Goal: Transaction & Acquisition: Register for event/course

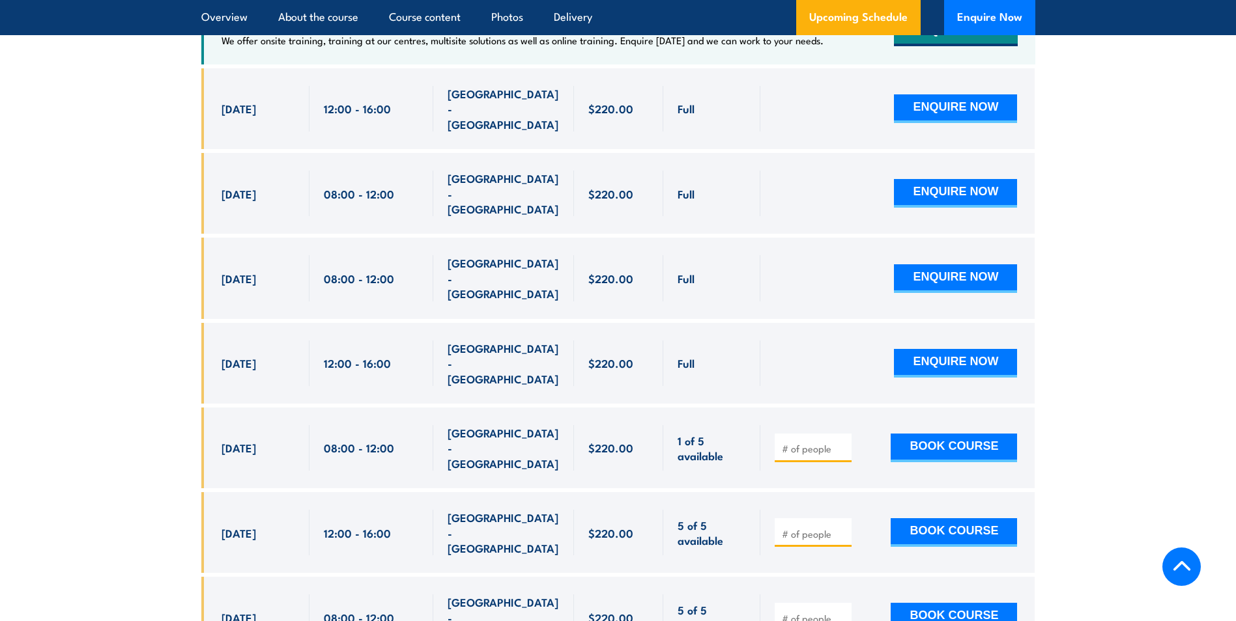
scroll to position [2605, 0]
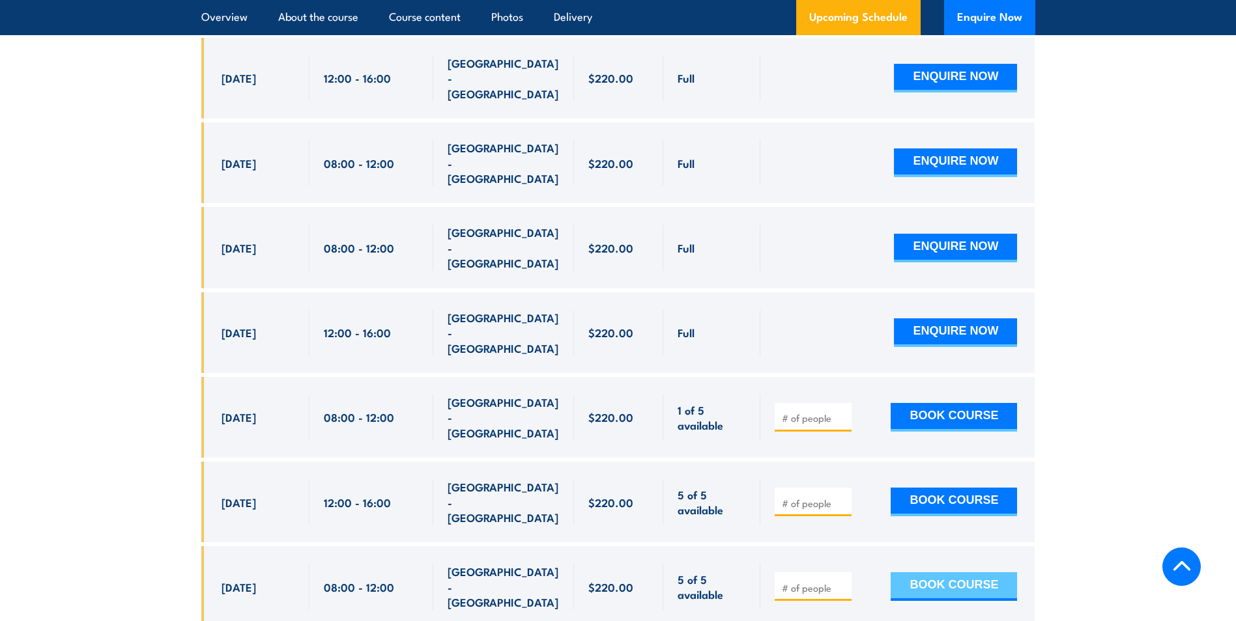
click at [913, 573] on button "BOOK COURSE" at bounding box center [953, 587] width 126 height 29
type input "1"
click at [842, 582] on input "1" at bounding box center [814, 588] width 65 height 13
click at [922, 573] on button "BOOK COURSE" at bounding box center [953, 587] width 126 height 29
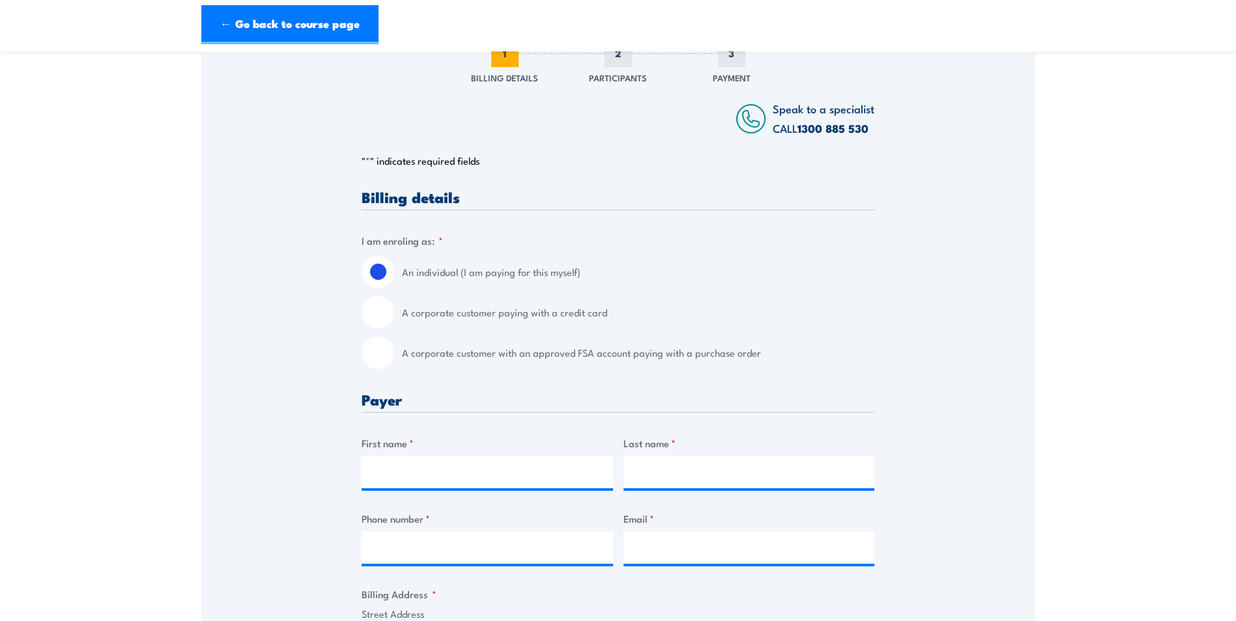
scroll to position [195, 0]
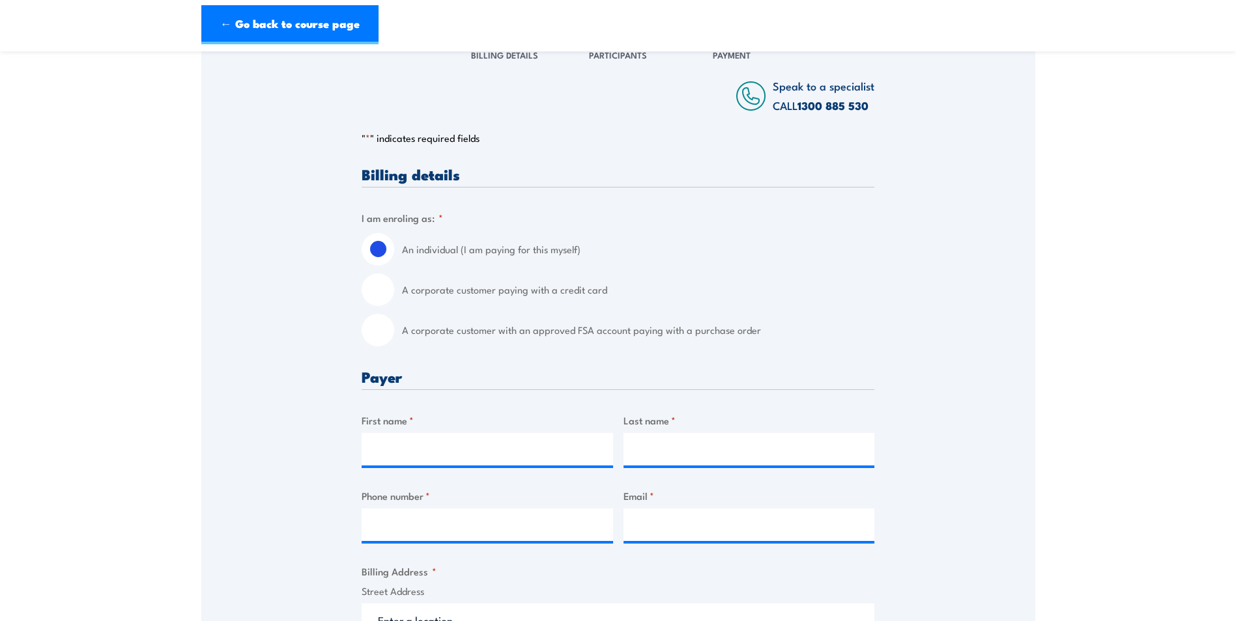
click at [380, 291] on input "A corporate customer paying with a credit card" at bounding box center [378, 290] width 33 height 33
radio input "true"
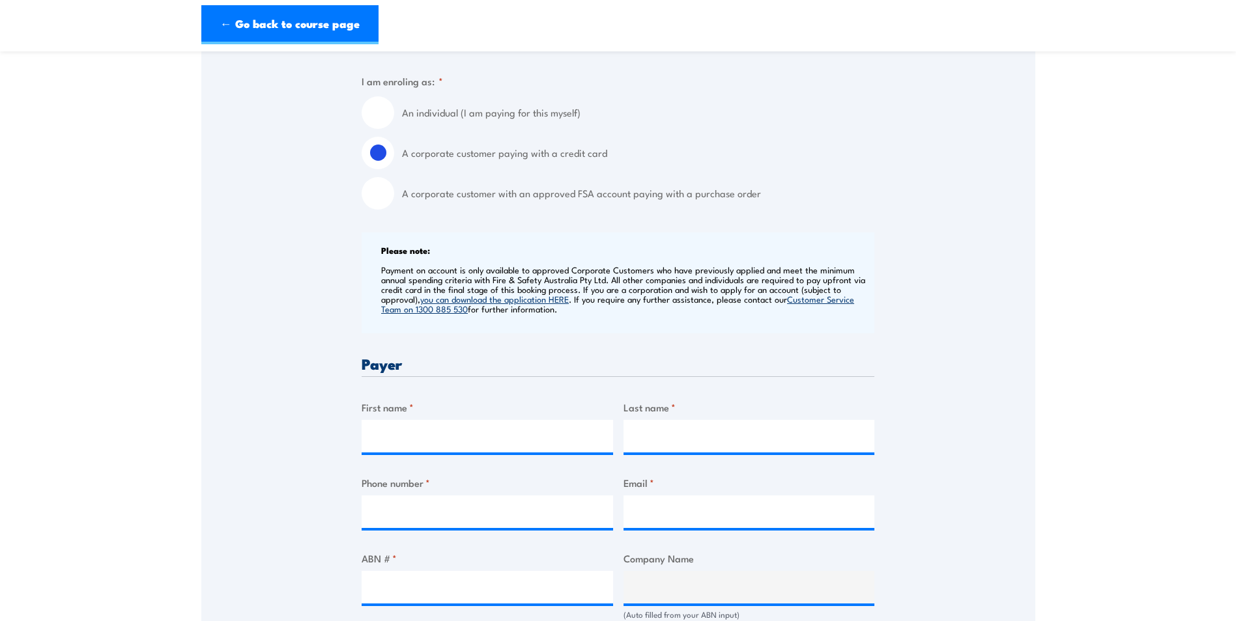
scroll to position [391, 0]
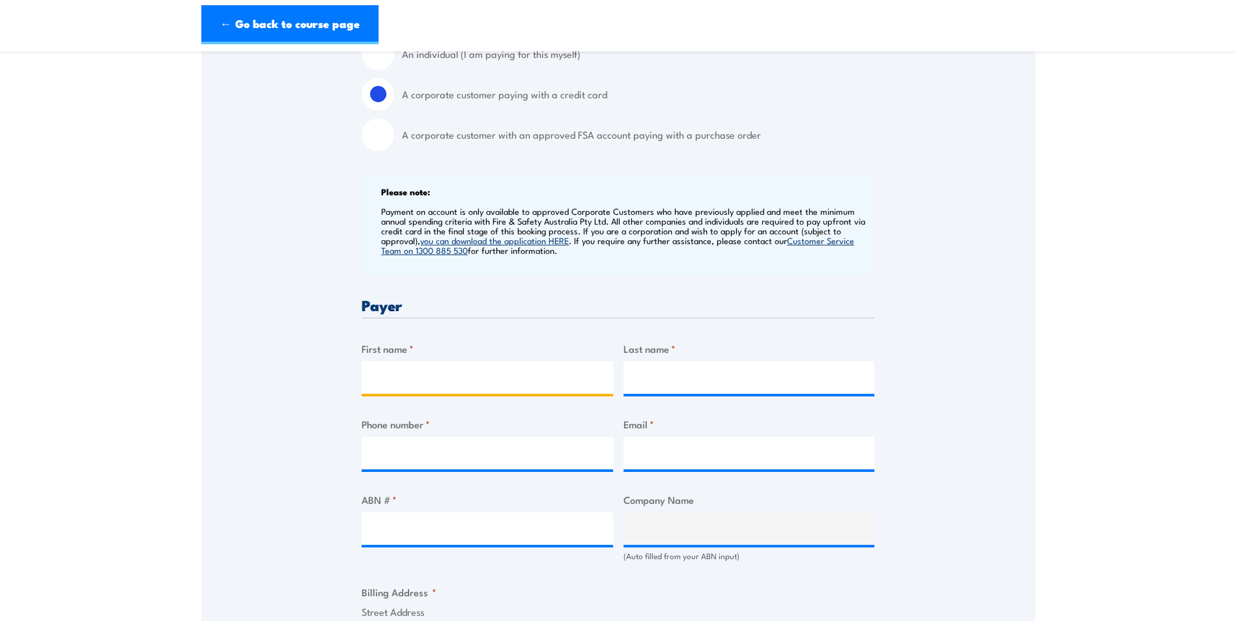
click at [384, 374] on input "First name *" at bounding box center [487, 378] width 251 height 33
type input "IMI"
type input "Australia"
type input "0418343157"
type input "leah.thexton@imi-precision.com"
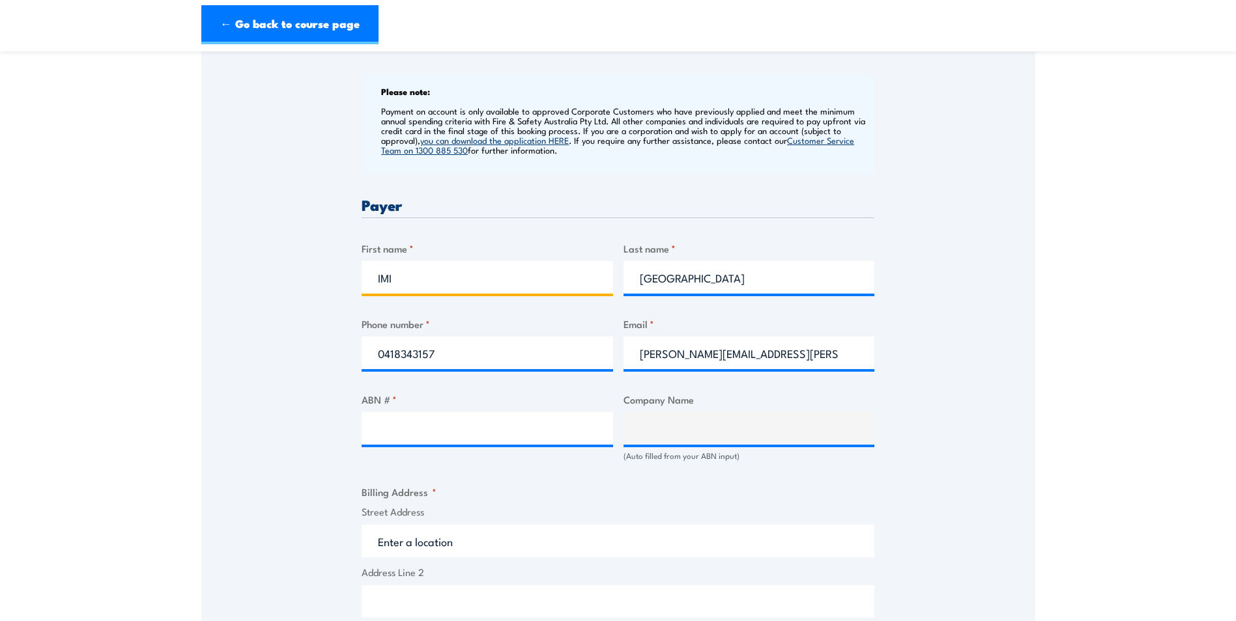
scroll to position [521, 0]
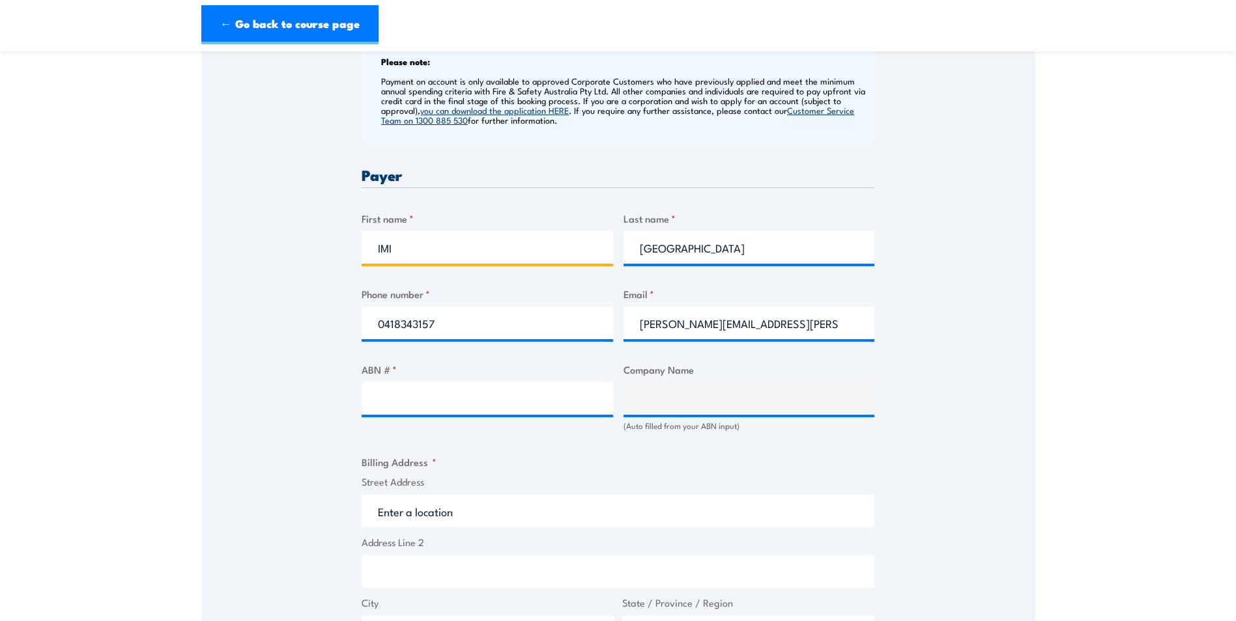
type input "IMI"
click at [588, 406] on input "ABN # *" at bounding box center [487, 398] width 251 height 33
paste input "80 004 384 249"
type input "80 004 384 249"
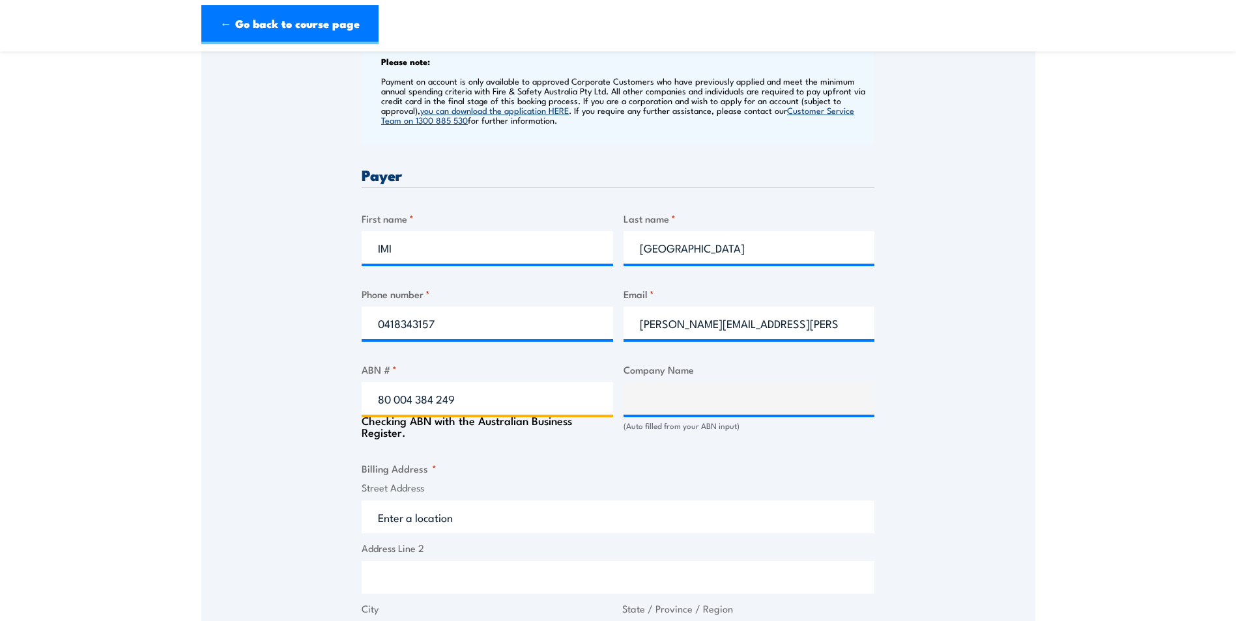
type input "IMI AUSTRALIA PTY LTD"
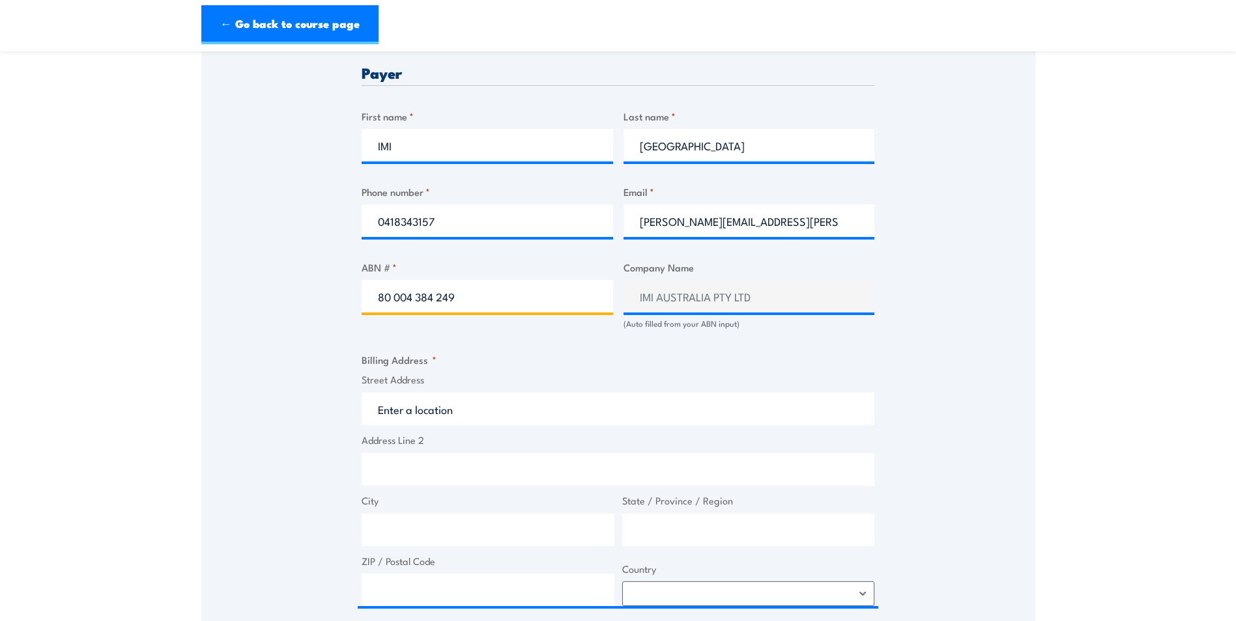
scroll to position [717, 0]
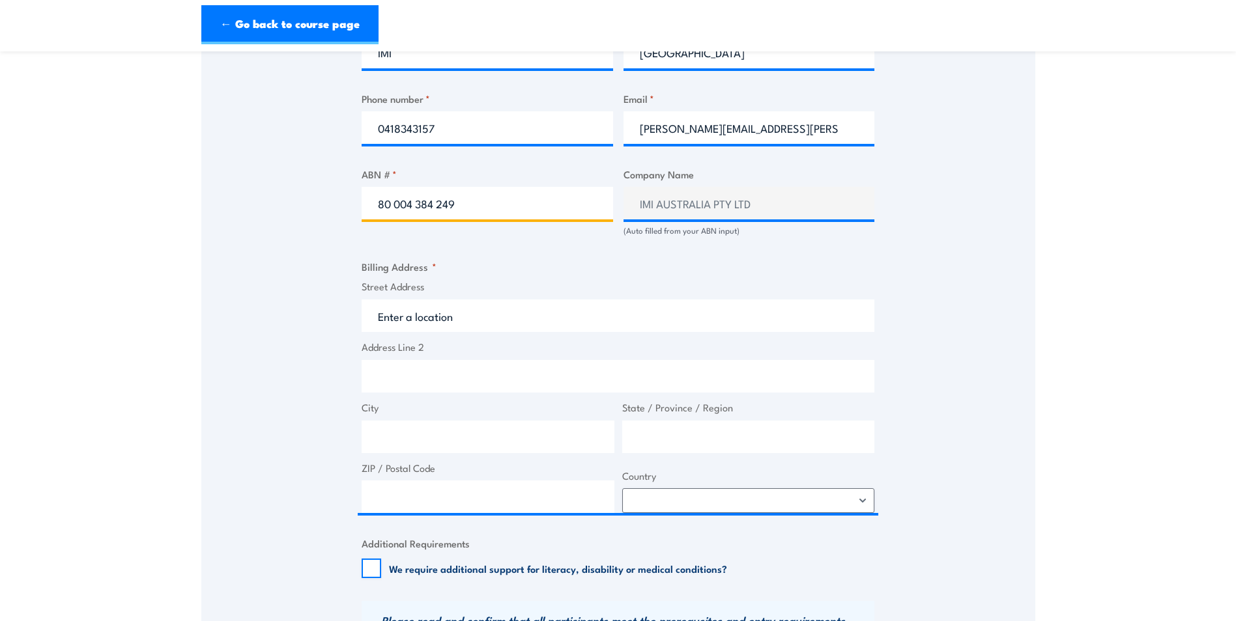
type input "80 004 384 249"
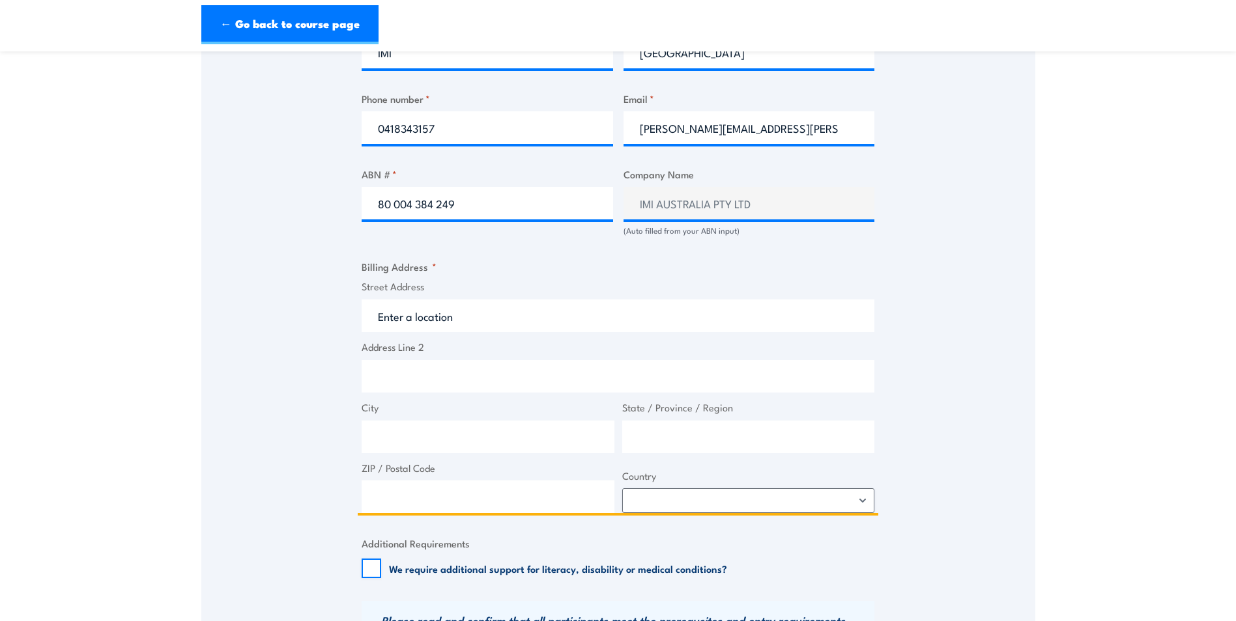
click at [481, 313] on input "Street Address" at bounding box center [618, 316] width 513 height 33
click at [461, 319] on input "Street Address" at bounding box center [618, 316] width 513 height 33
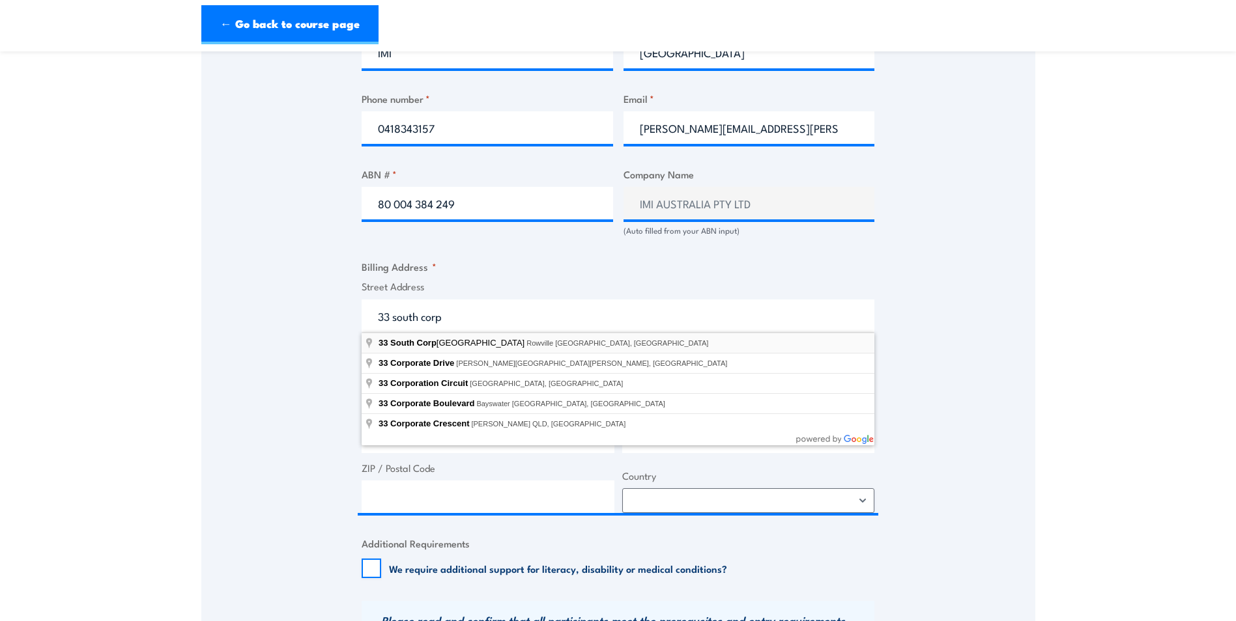
type input "33 South Corporate Avenue, Rowville VIC, Australia"
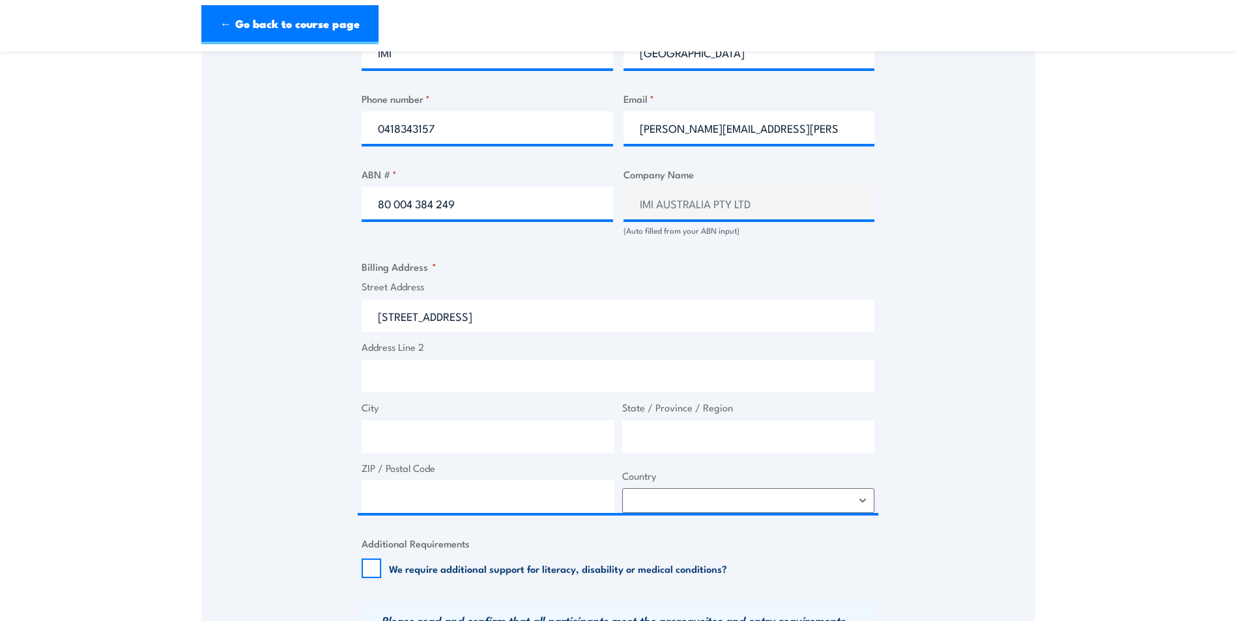
type input "33 S Corporate Ave"
type input "Rowville"
type input "Victoria"
type input "3178"
select select "Australia"
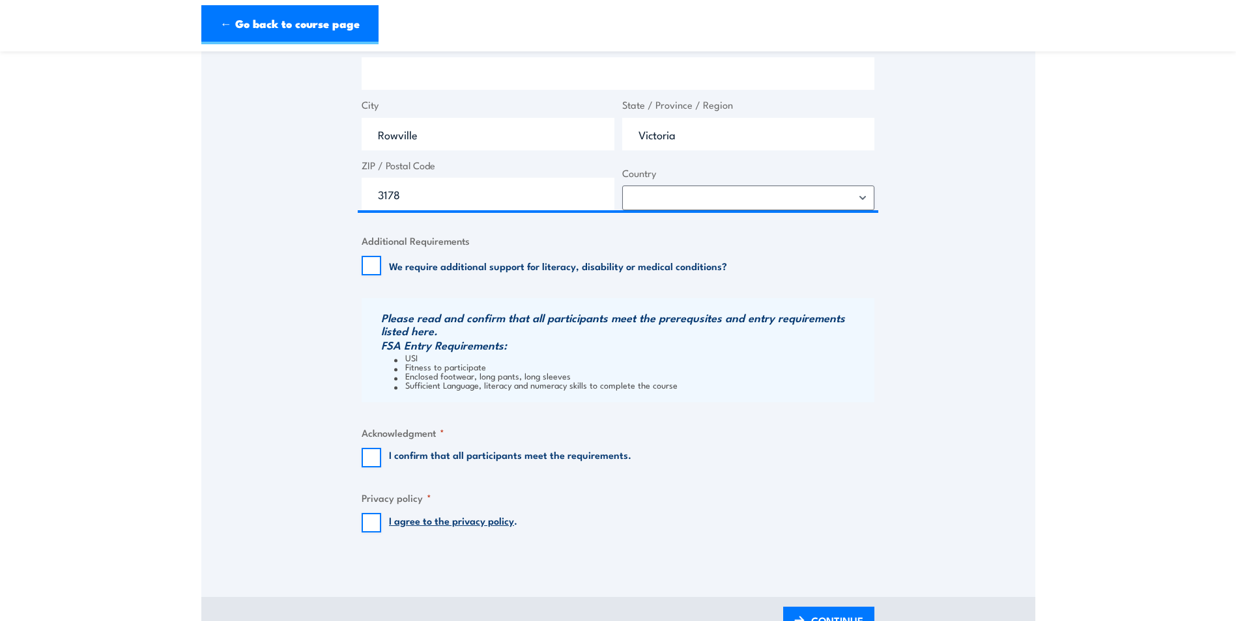
scroll to position [1042, 0]
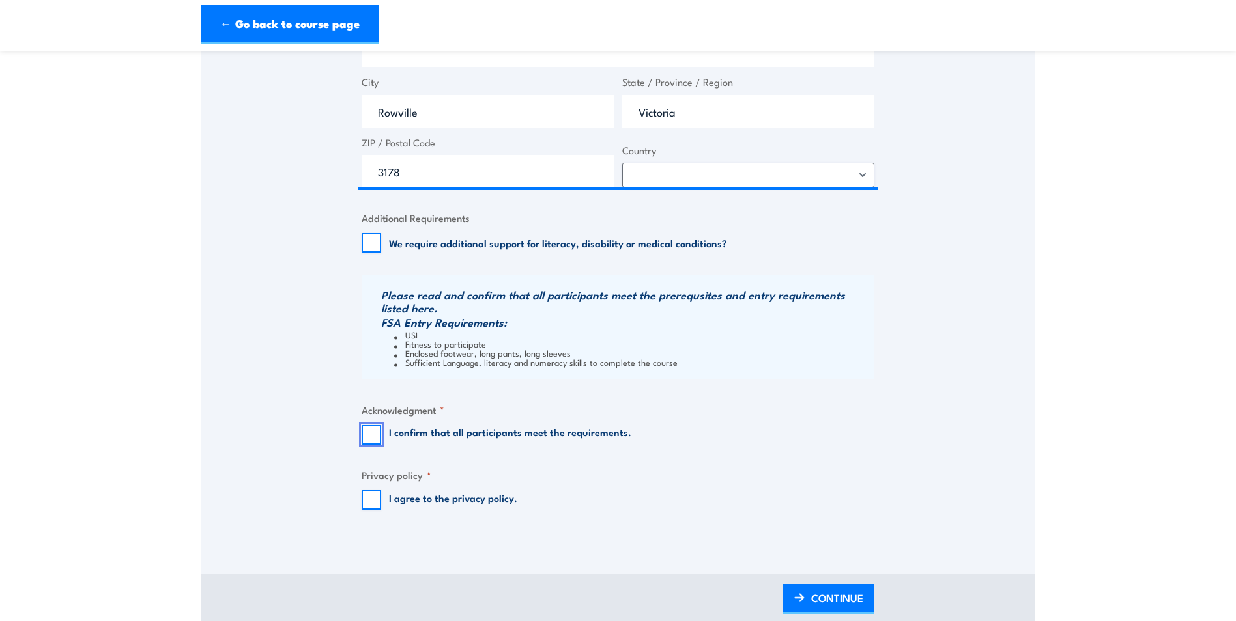
click at [371, 434] on input "I confirm that all participants meet the requirements." at bounding box center [372, 435] width 20 height 20
checkbox input "true"
click at [374, 502] on input "I agree to the privacy policy ." at bounding box center [372, 500] width 20 height 20
checkbox input "true"
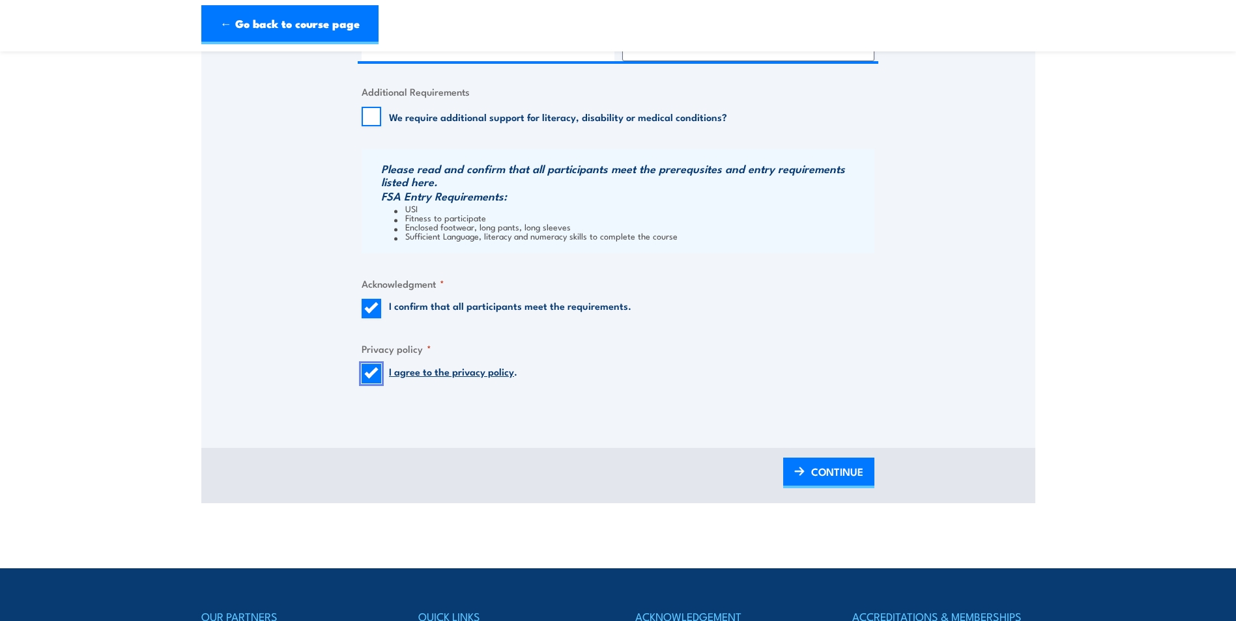
scroll to position [1172, 0]
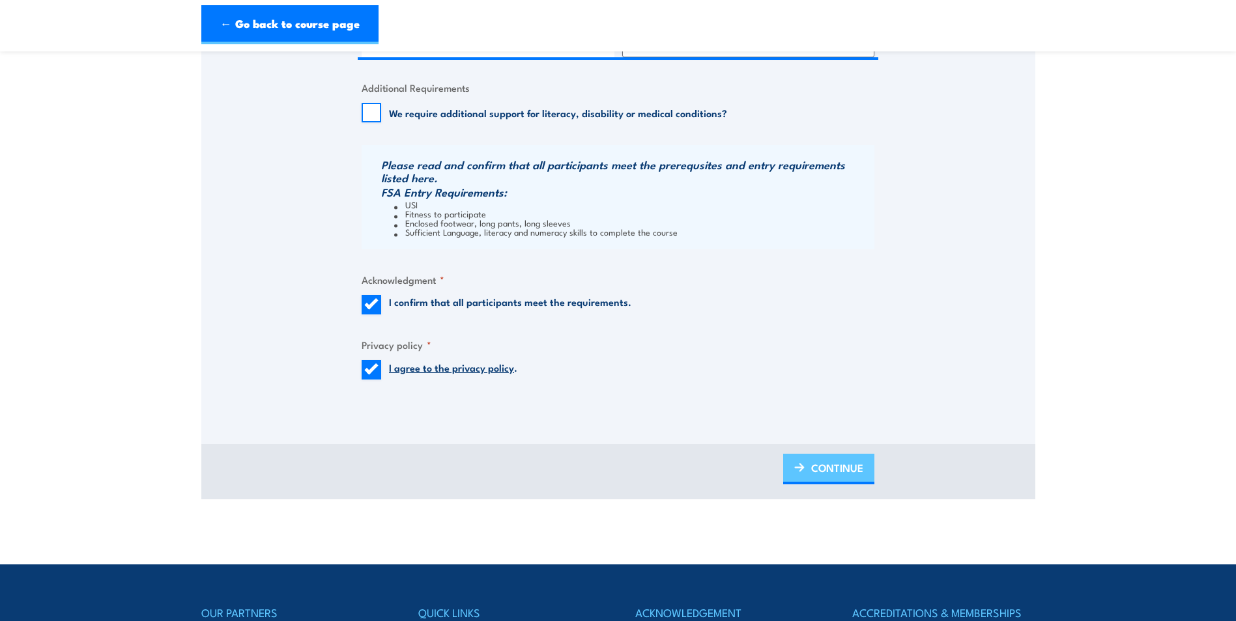
click at [816, 468] on span "CONTINUE" at bounding box center [837, 468] width 52 height 35
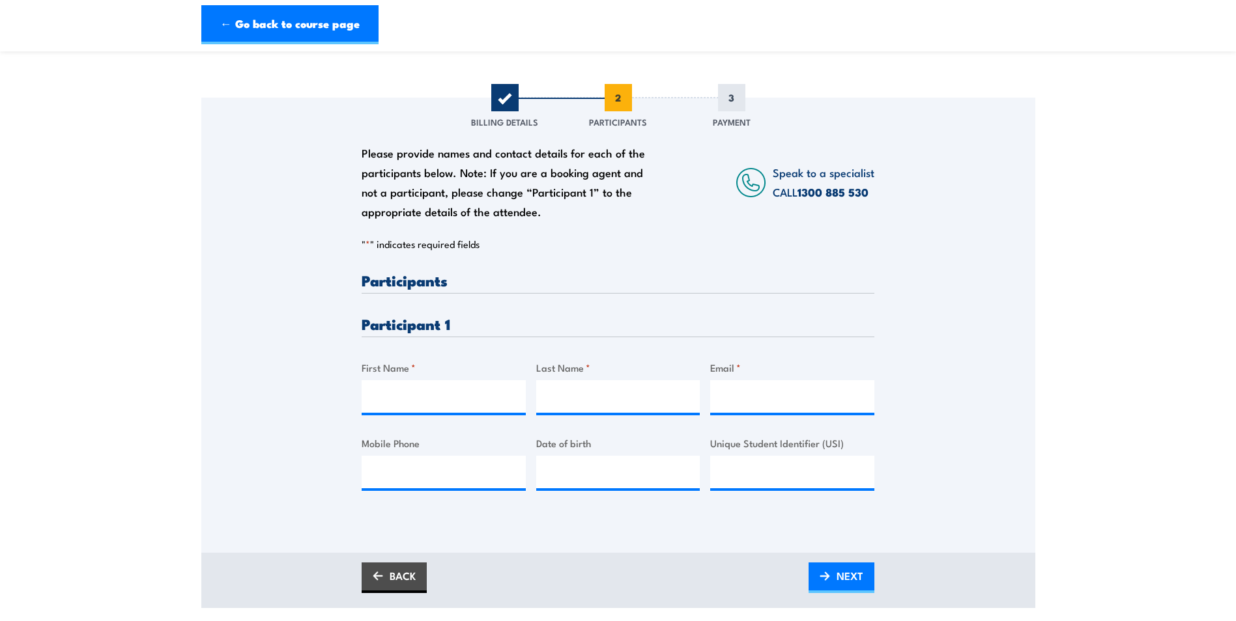
scroll to position [130, 0]
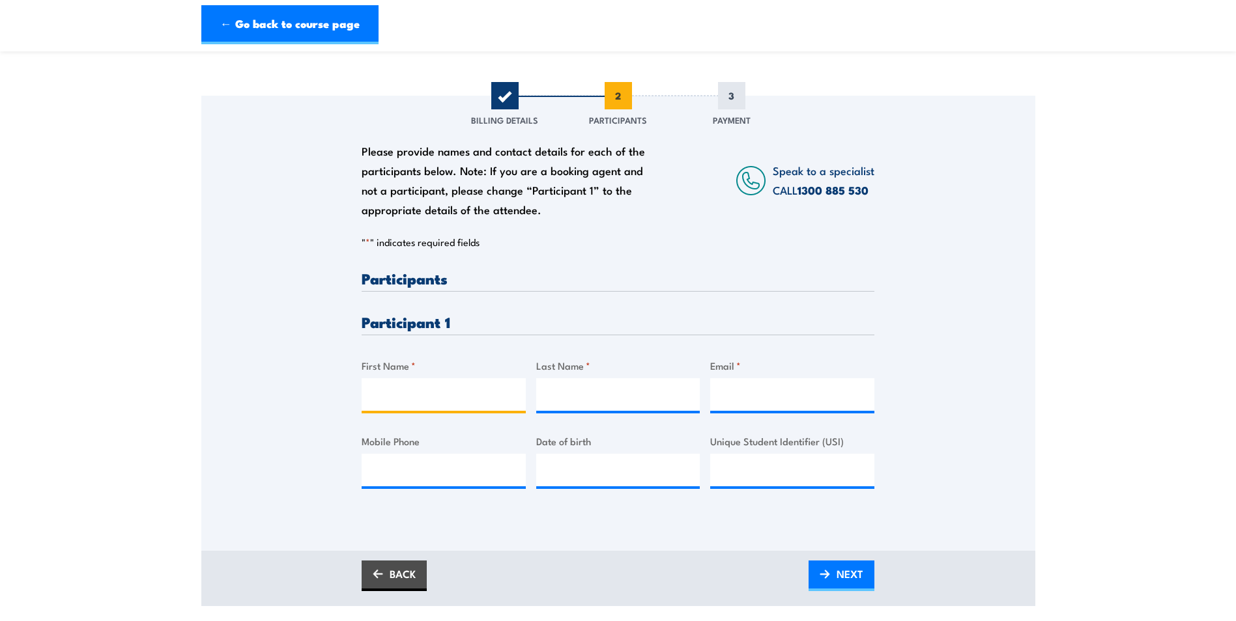
click at [400, 392] on input "First Name *" at bounding box center [444, 394] width 164 height 33
type input "Romina"
click at [569, 389] on input "Last Name *" at bounding box center [618, 394] width 164 height 33
type input "Huxtable"
click at [766, 391] on input "Email *" at bounding box center [792, 394] width 164 height 33
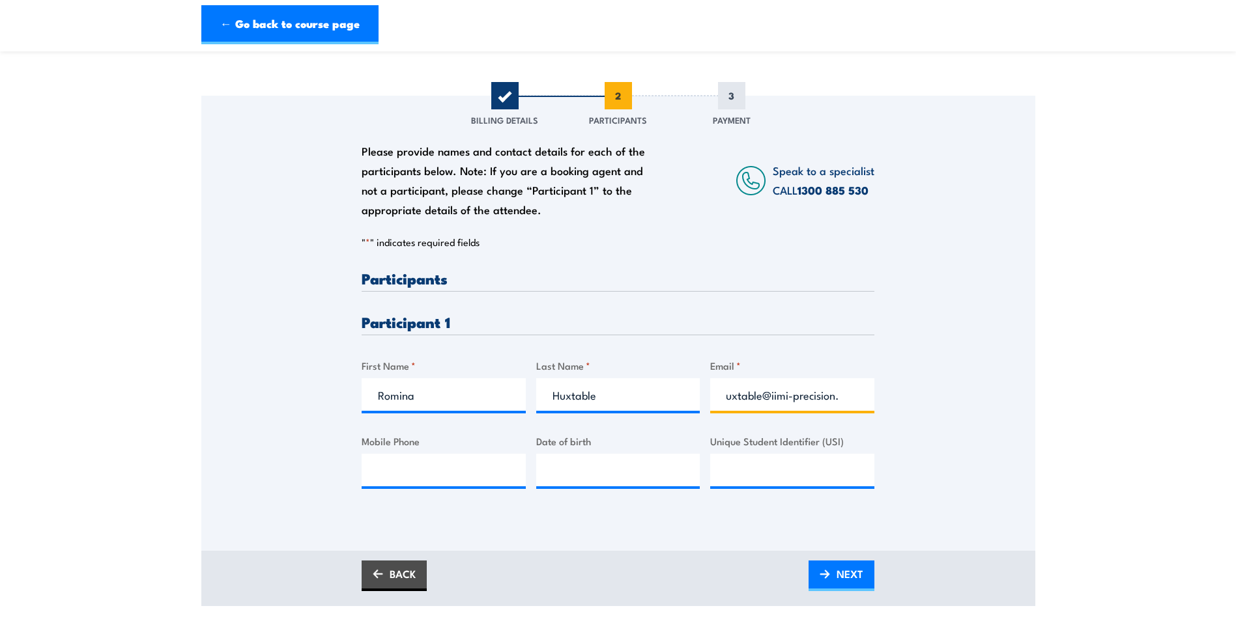
scroll to position [0, 64]
click at [757, 399] on input "romina.huxtable@iimi-precision.com" at bounding box center [792, 394] width 164 height 33
type input "romina.huxtable@imi-precision.com"
click at [436, 470] on input "Mobile Phone" at bounding box center [444, 470] width 164 height 33
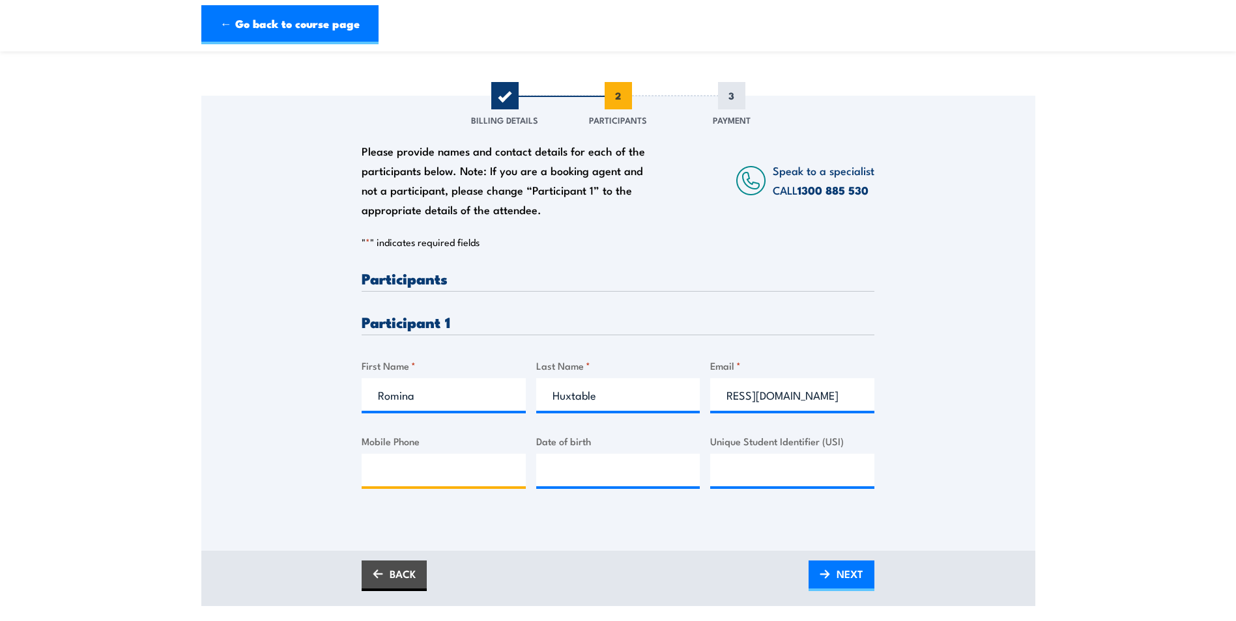
scroll to position [0, 0]
type input "0418343157"
click at [612, 472] on input "__/__/____" at bounding box center [618, 470] width 164 height 33
click at [561, 468] on input "__/__/____" at bounding box center [618, 470] width 164 height 33
type input "29/03/1989"
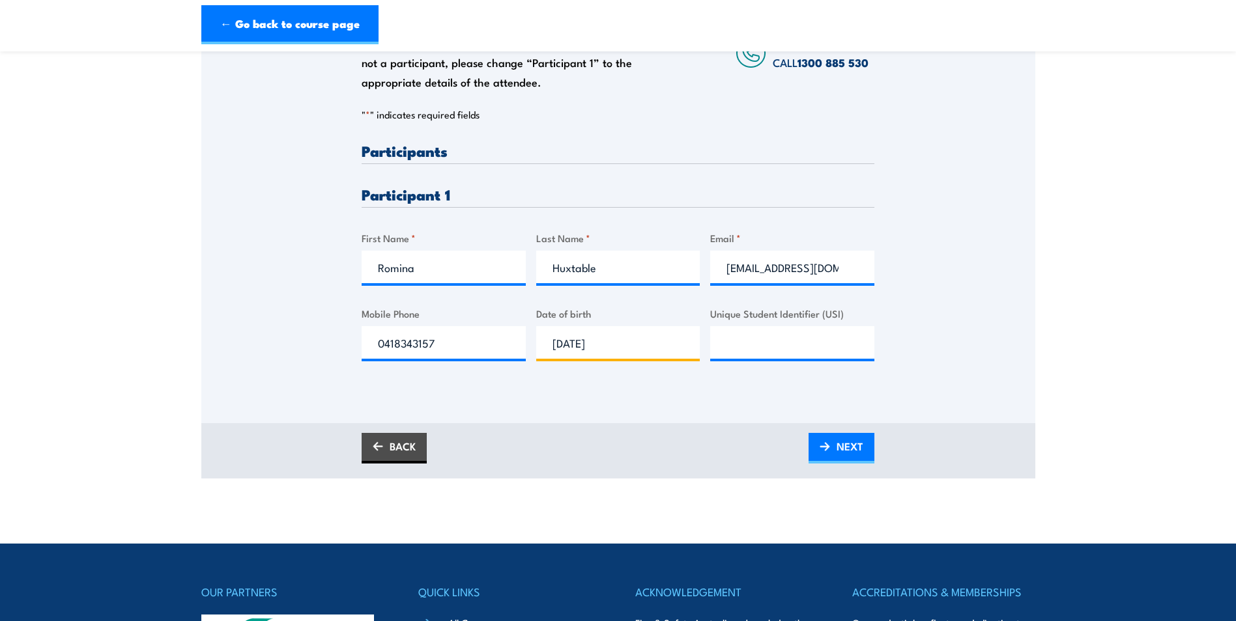
scroll to position [261, 0]
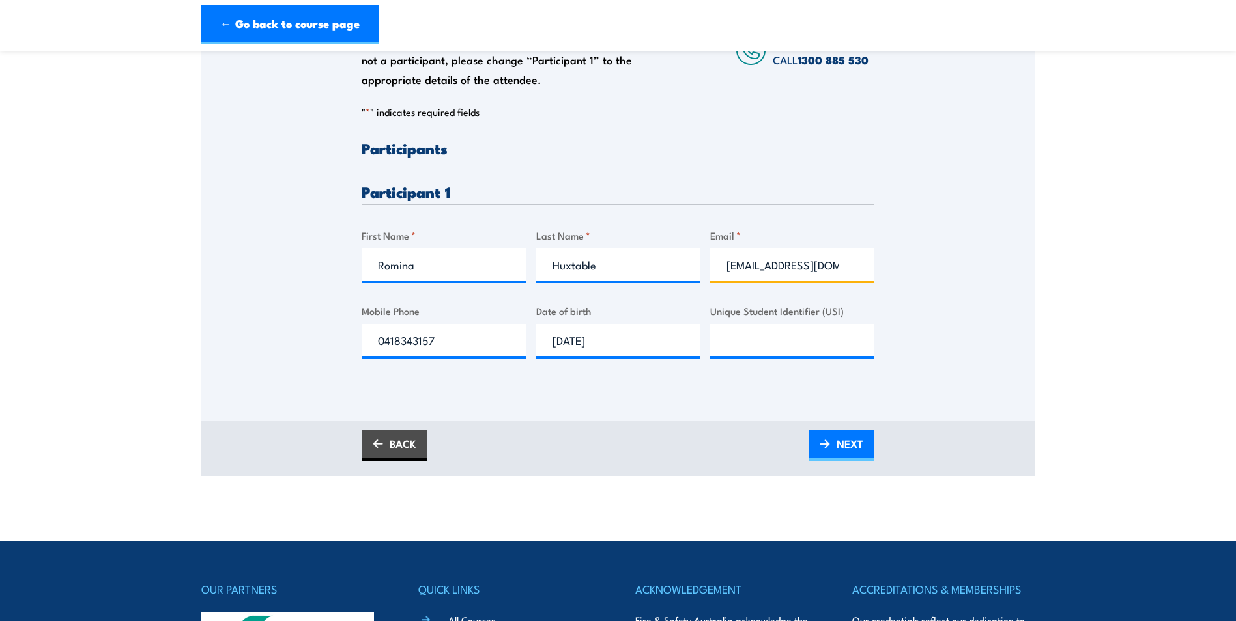
click at [755, 268] on input "romina.huxtable@imi-precision.com" at bounding box center [792, 264] width 164 height 33
click at [841, 444] on span "NEXT" at bounding box center [849, 444] width 27 height 35
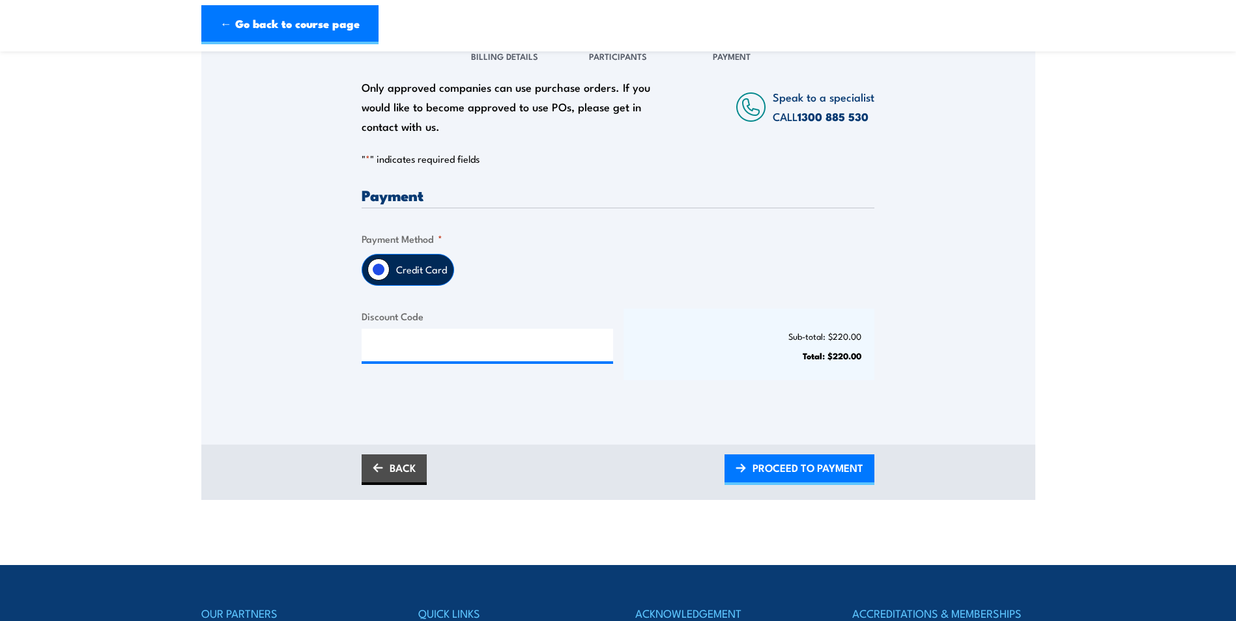
scroll to position [195, 0]
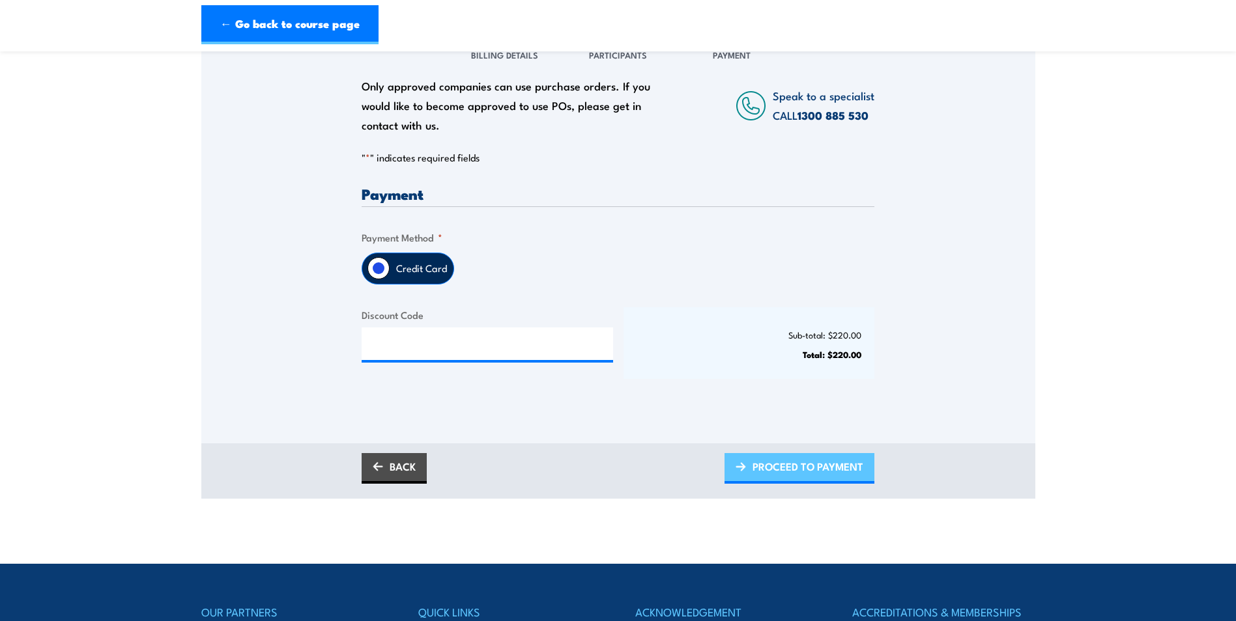
click at [750, 462] on link "PROCEED TO PAYMENT" at bounding box center [799, 468] width 150 height 31
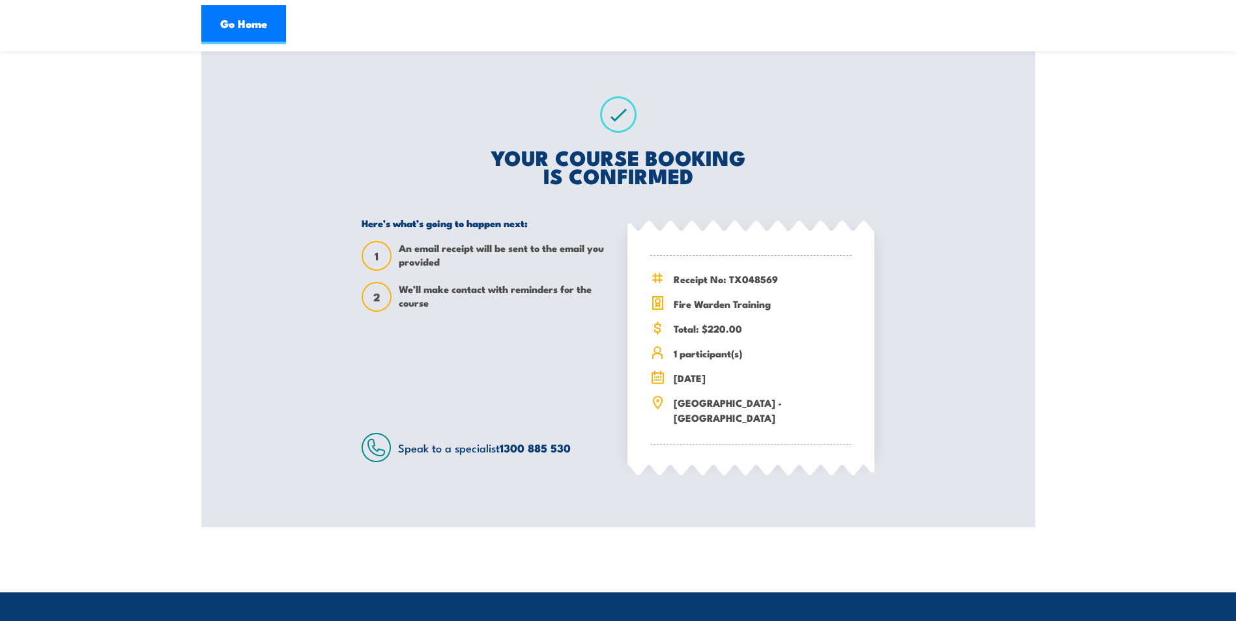
scroll to position [195, 0]
